Goal: Find specific page/section: Locate item on page

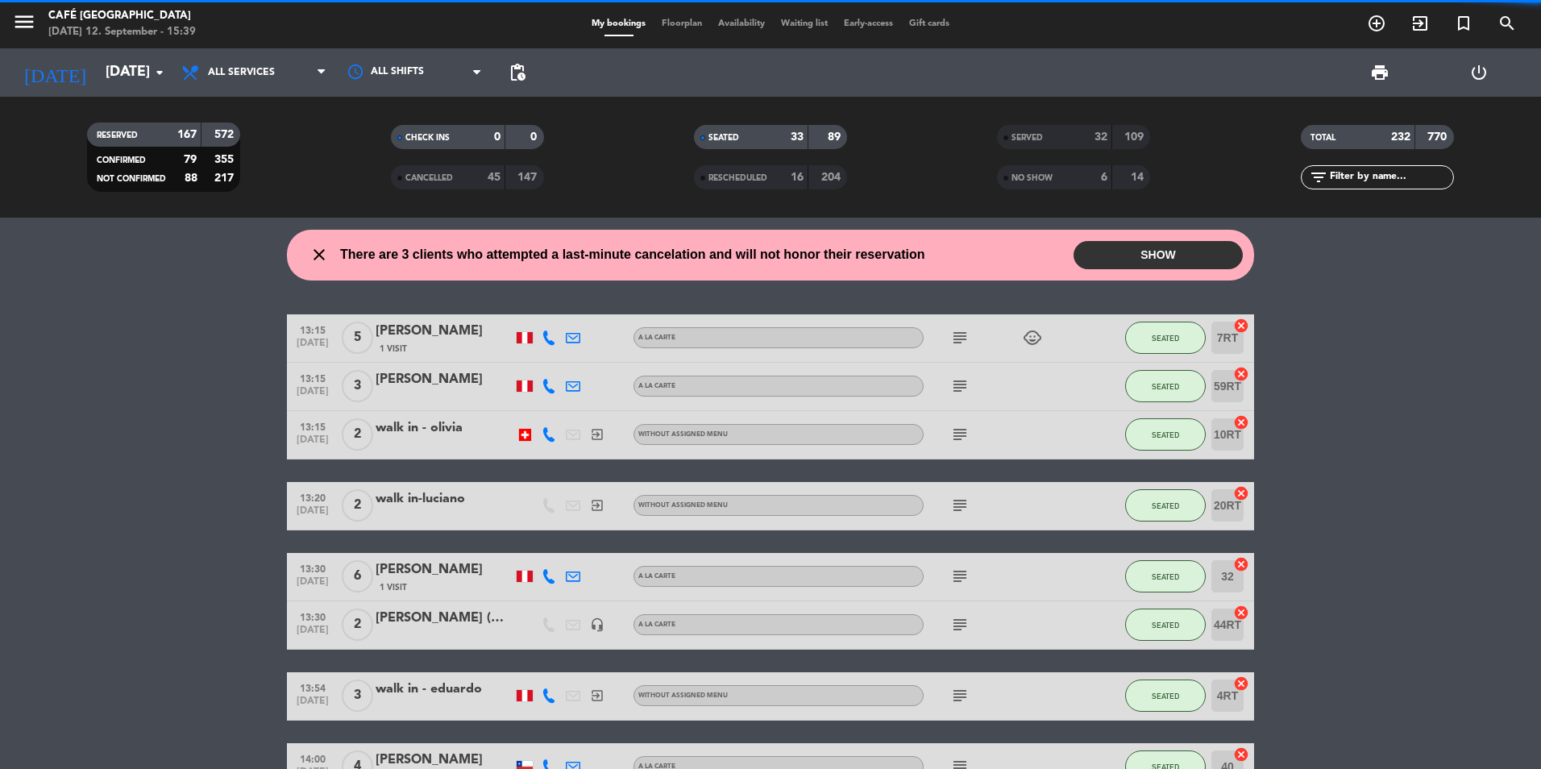
drag, startPoint x: 1027, startPoint y: 140, endPoint x: 1011, endPoint y: 135, distance: 17.1
click at [1025, 140] on span "SERVED" at bounding box center [1027, 138] width 31 height 8
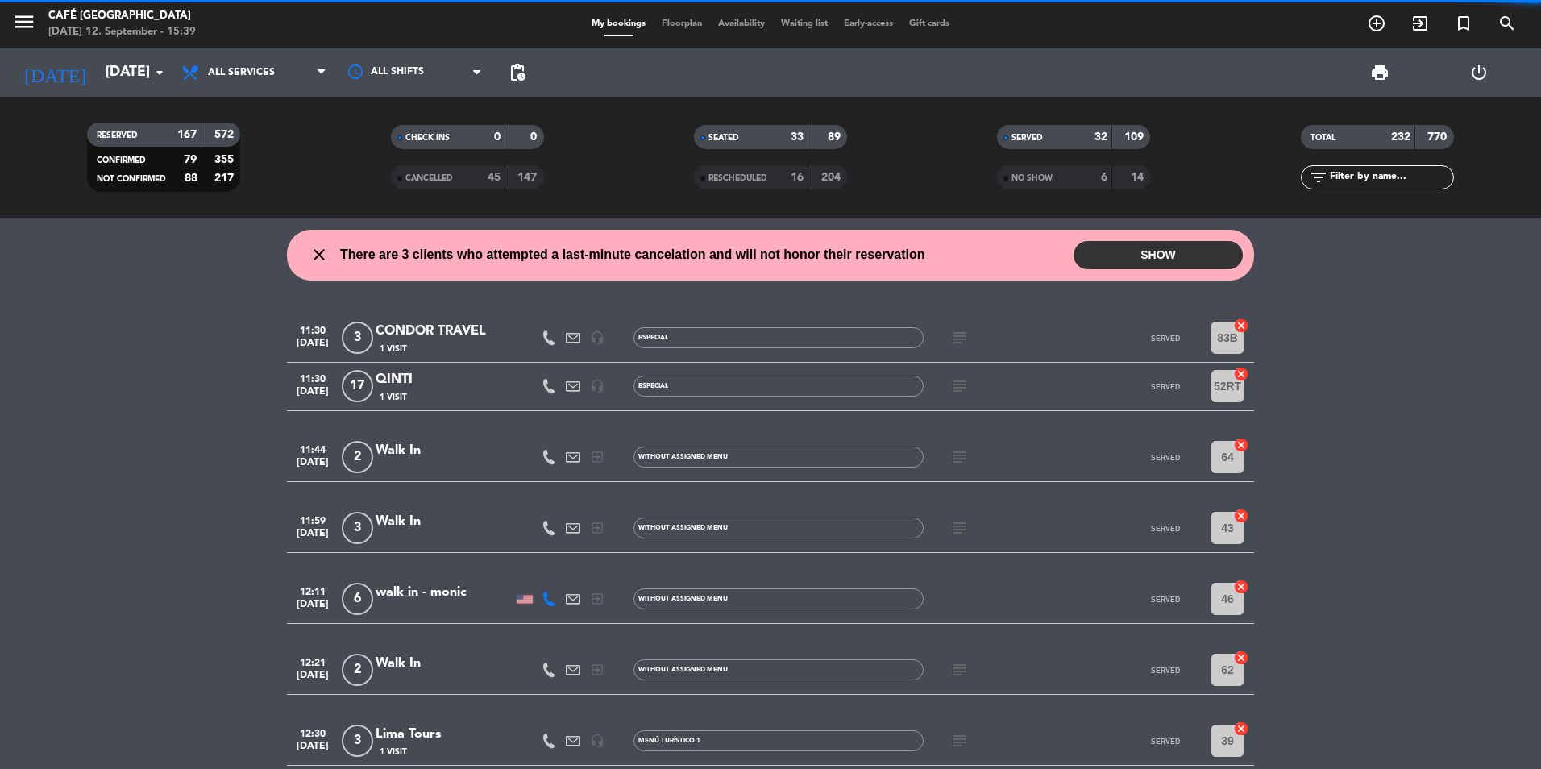
click at [1399, 178] on input "text" at bounding box center [1391, 177] width 125 height 18
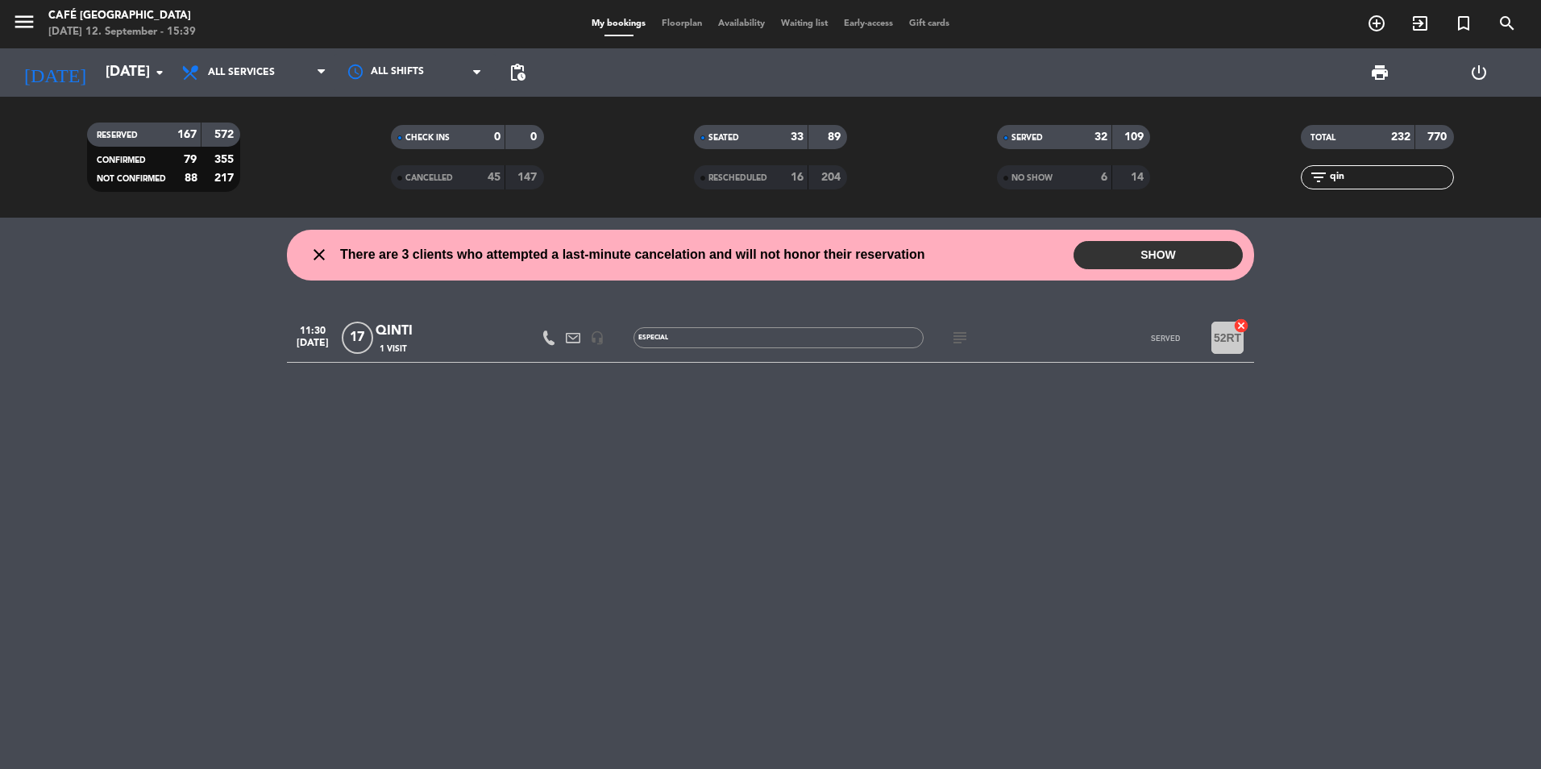
type input "qin"
click at [411, 311] on div "close There are 3 clients who attempted a last-minute cancelation and will not …" at bounding box center [770, 493] width 1541 height 551
click at [410, 334] on div "QINTI" at bounding box center [444, 331] width 137 height 21
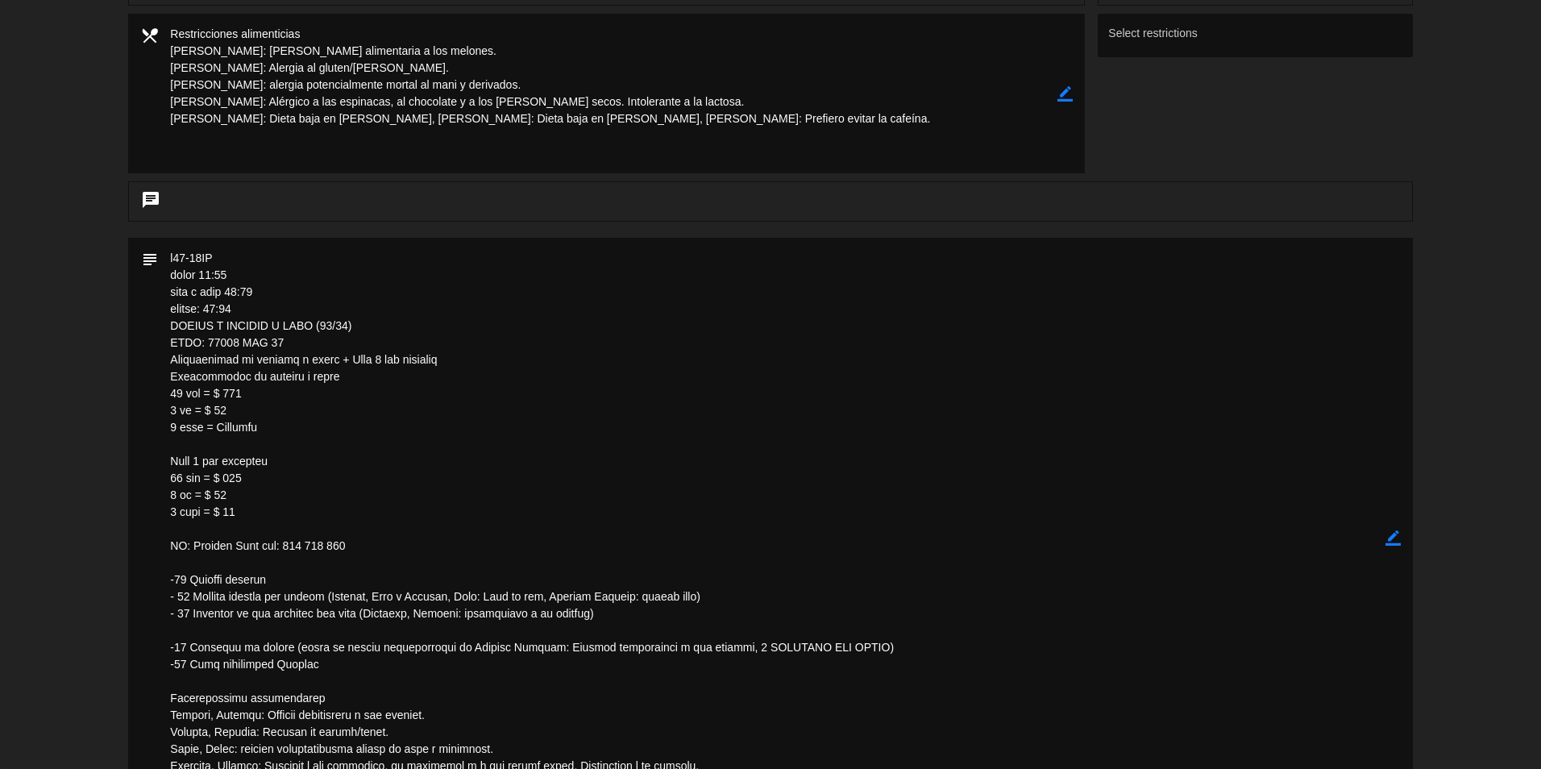
scroll to position [645, 0]
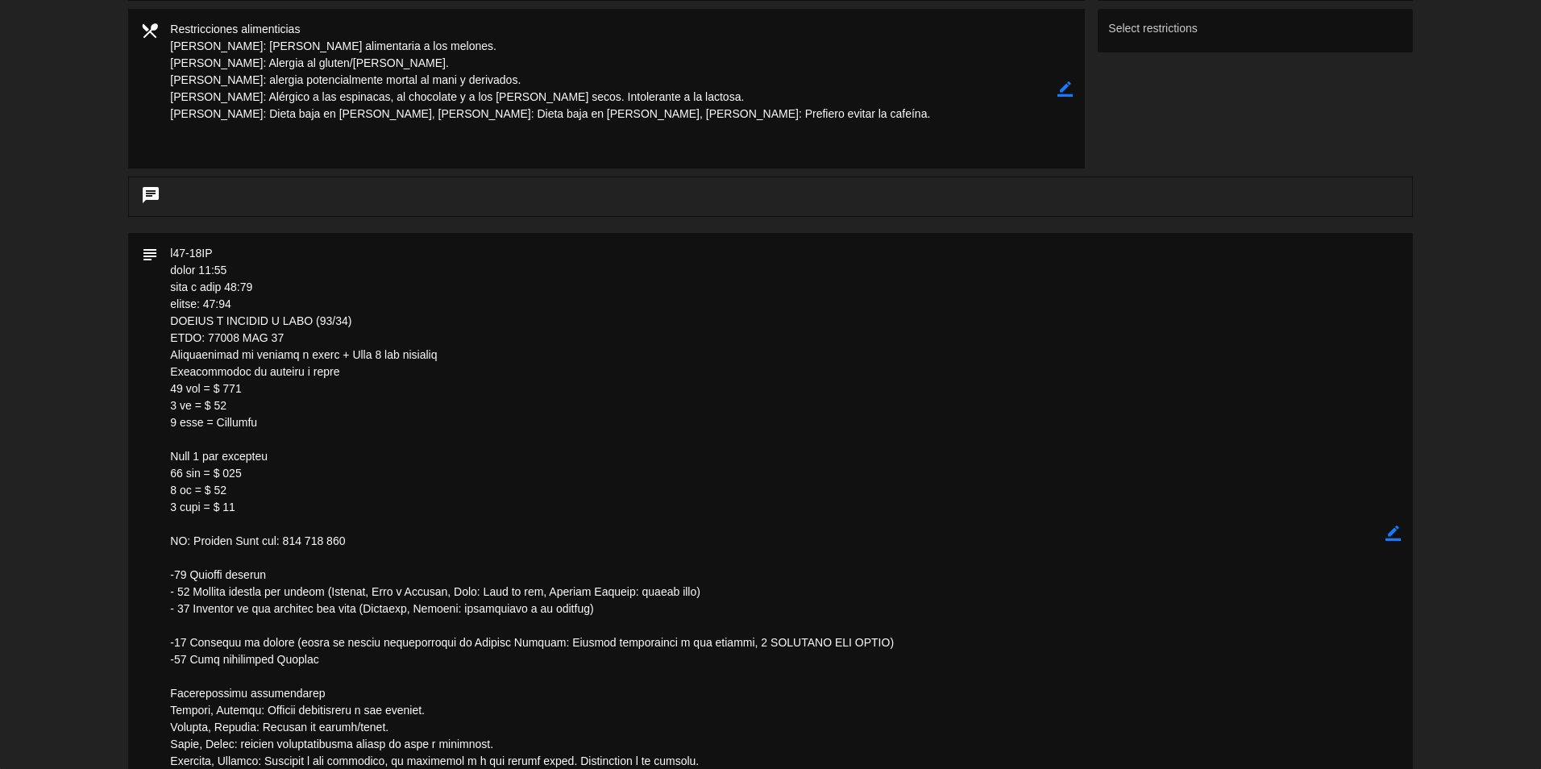
click at [427, 325] on textarea at bounding box center [771, 533] width 1227 height 600
click at [726, 682] on textarea at bounding box center [771, 533] width 1227 height 600
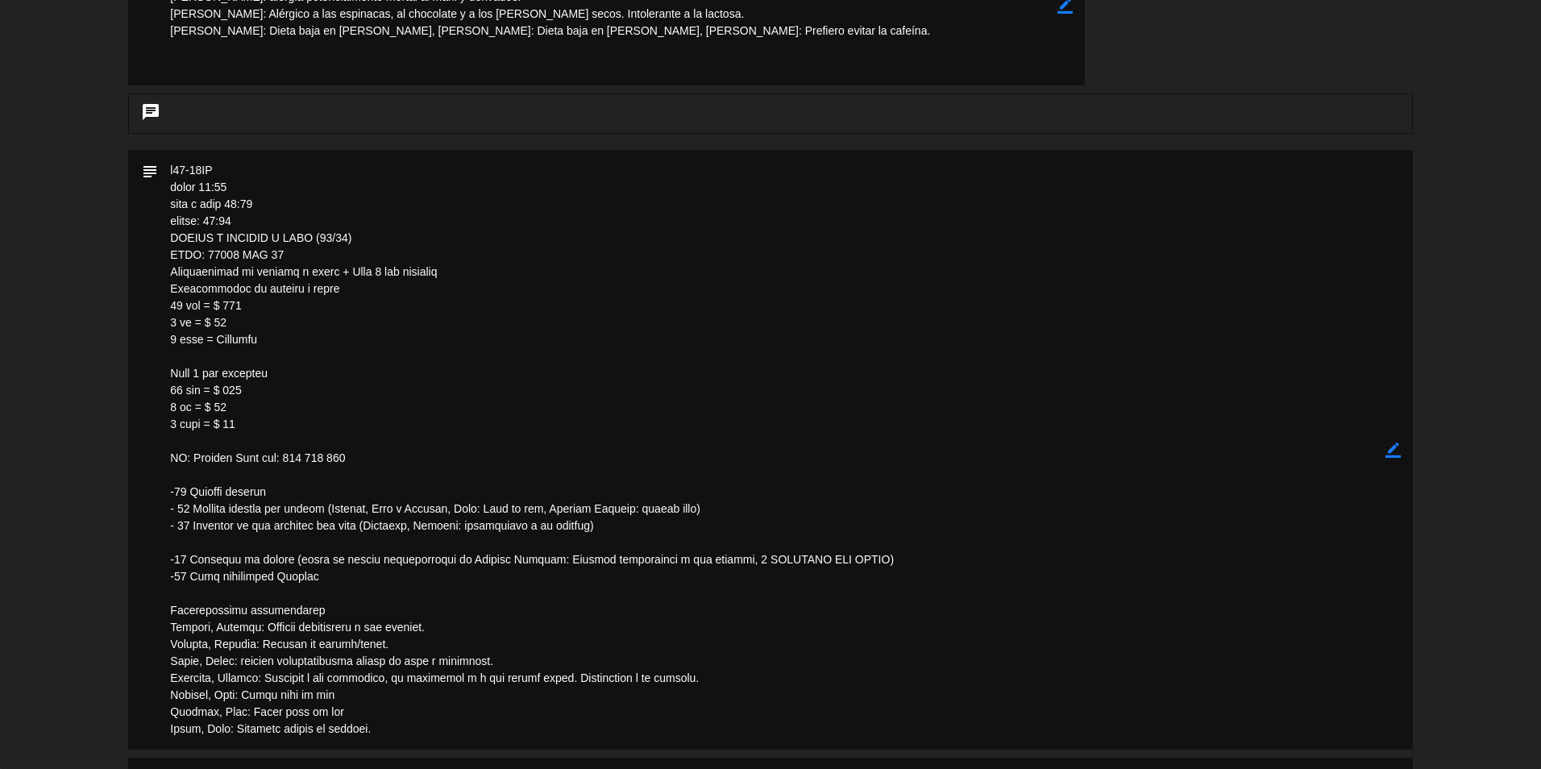
scroll to position [806, 0]
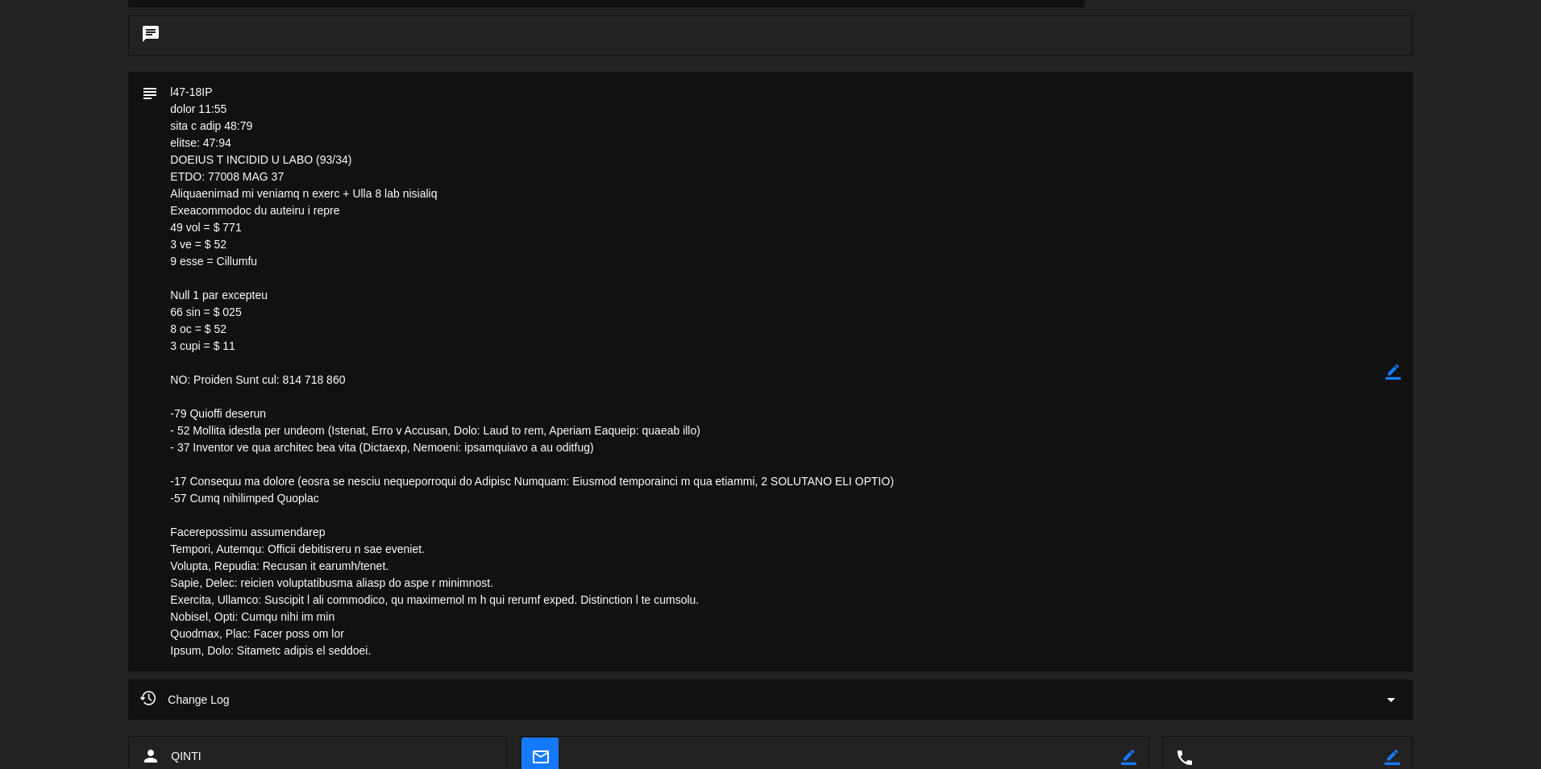
click at [553, 664] on textarea at bounding box center [771, 372] width 1227 height 600
drag, startPoint x: 202, startPoint y: 173, endPoint x: 278, endPoint y: 179, distance: 76.8
click at [278, 179] on textarea at bounding box center [771, 372] width 1227 height 600
